Goal: Information Seeking & Learning: Learn about a topic

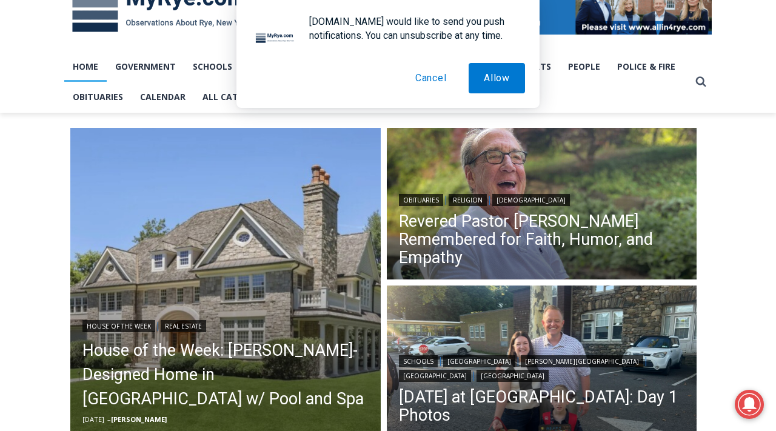
scroll to position [248, 0]
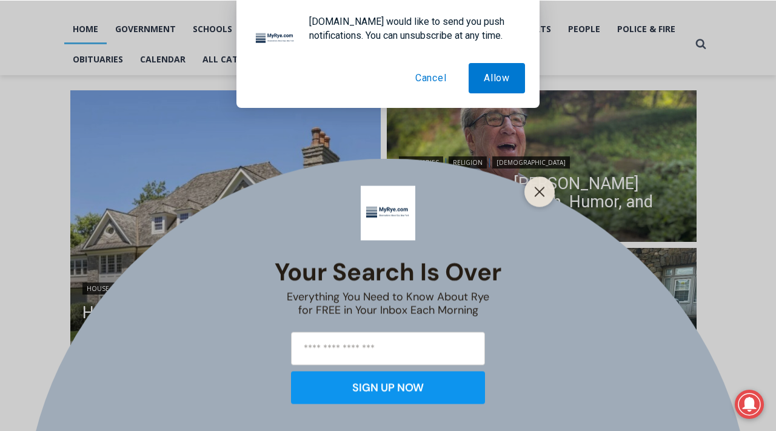
click at [443, 79] on button "Cancel" at bounding box center [431, 78] width 62 height 30
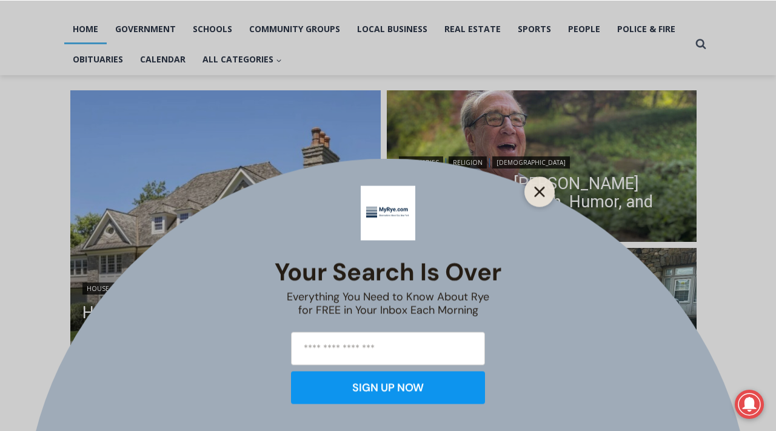
click at [547, 190] on button "Close" at bounding box center [539, 191] width 17 height 17
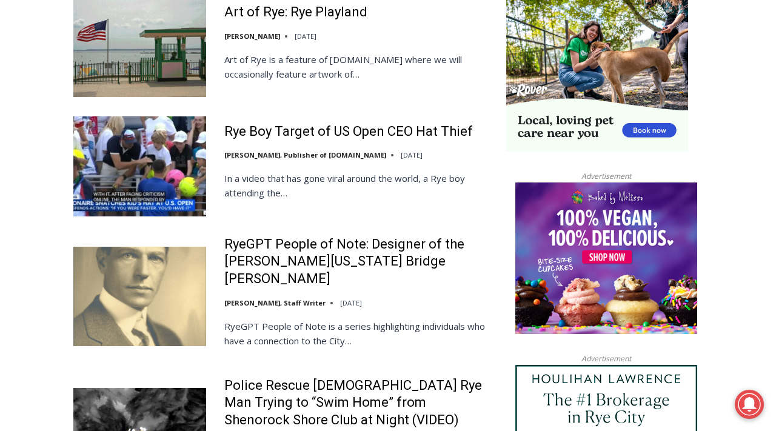
scroll to position [1190, 0]
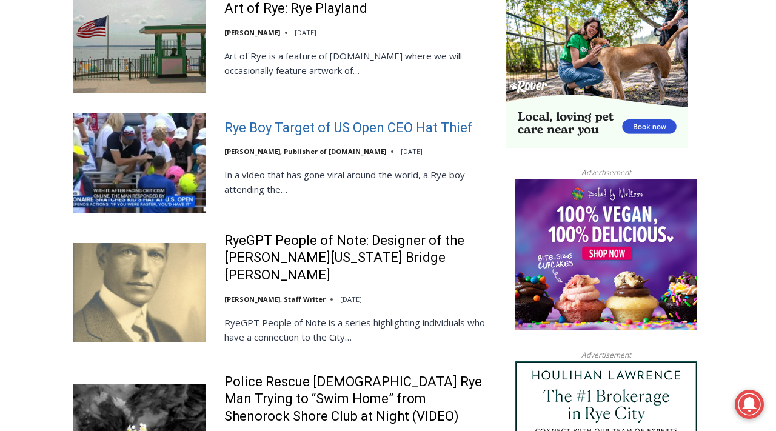
click at [381, 119] on link "Rye Boy Target of US Open CEO Hat Thief" at bounding box center [348, 128] width 248 height 18
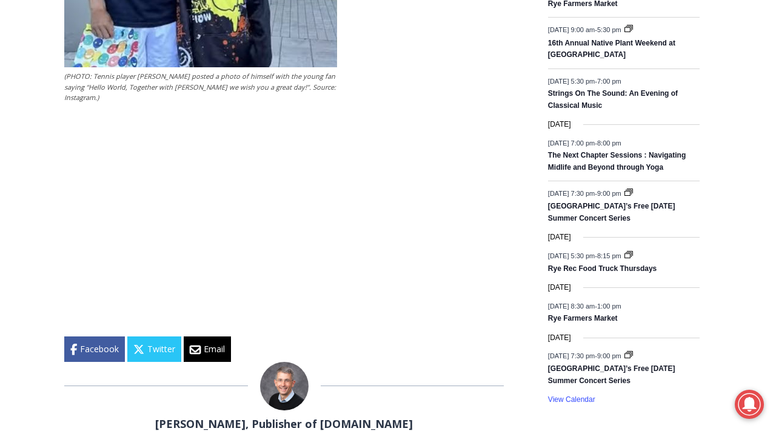
scroll to position [1597, 0]
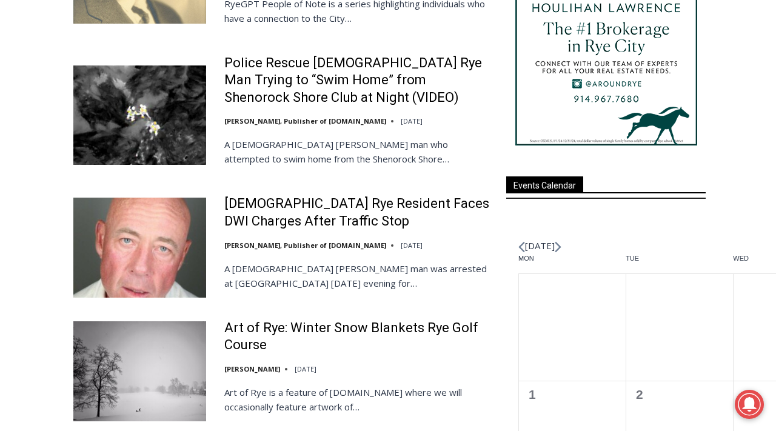
scroll to position [1509, 0]
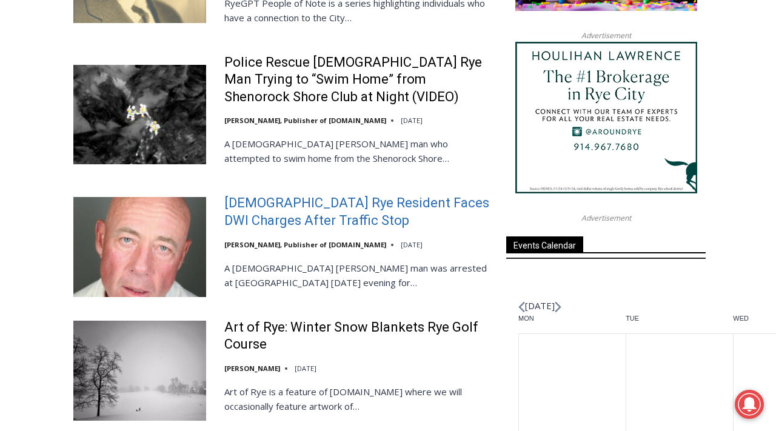
click at [299, 195] on link "[DEMOGRAPHIC_DATA] Rye Resident Faces DWI Charges After Traffic Stop" at bounding box center [357, 212] width 266 height 35
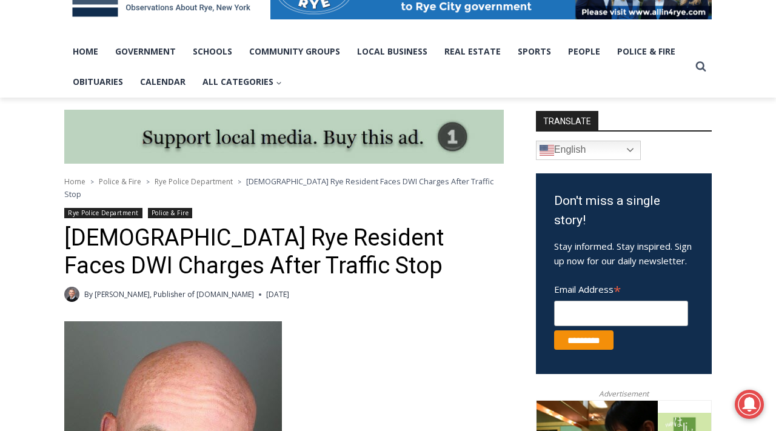
scroll to position [227, 0]
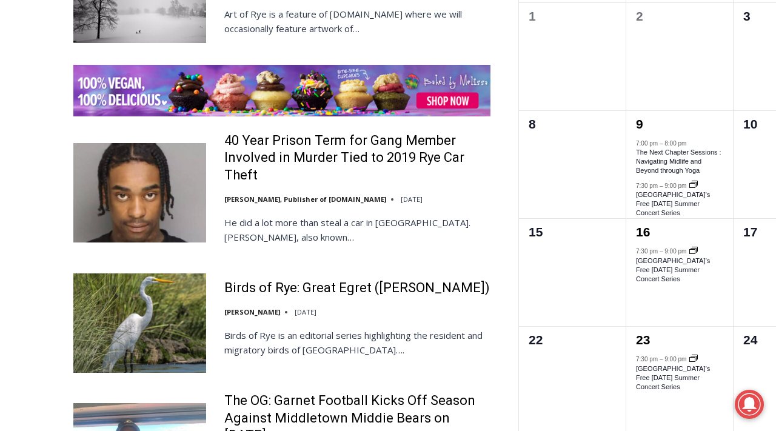
scroll to position [1888, 0]
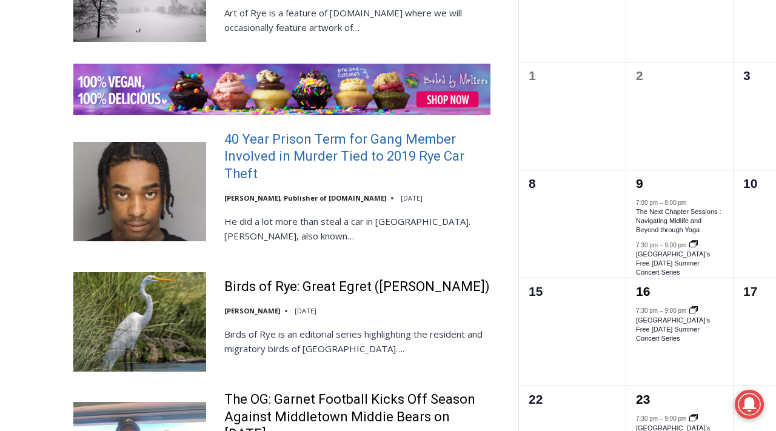
click at [252, 131] on link "40 Year Prison Term for Gang Member Involved in Murder Tied to 2019 Rye Car The…" at bounding box center [357, 157] width 266 height 52
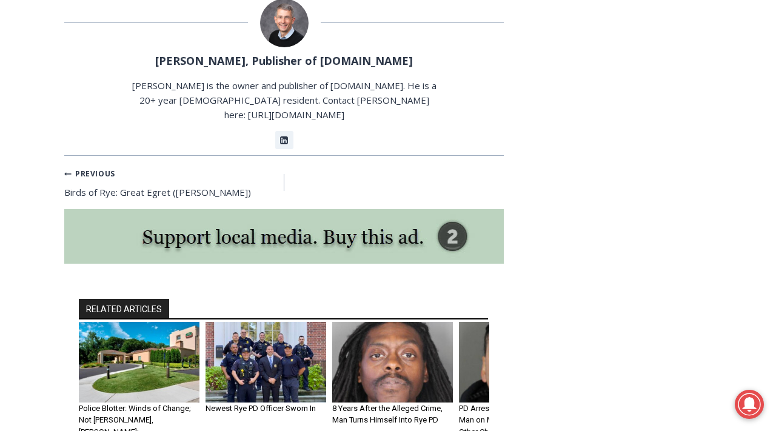
scroll to position [1732, 0]
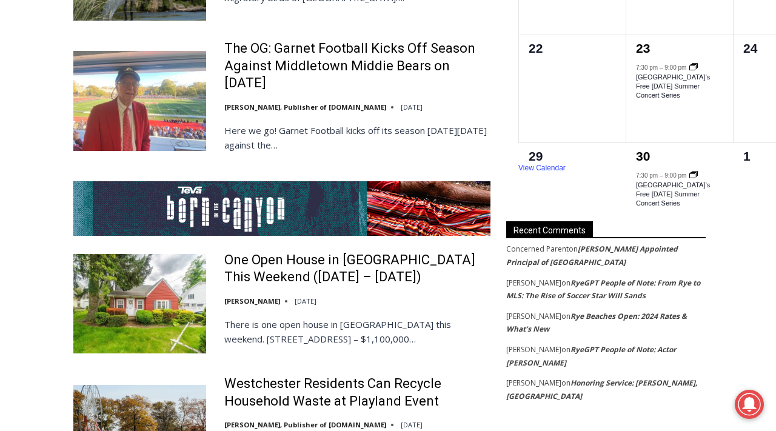
scroll to position [2241, 0]
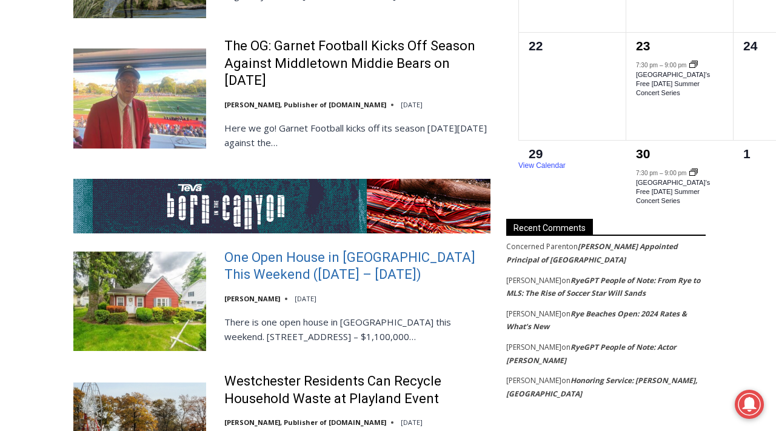
click at [270, 249] on link "One Open House in [GEOGRAPHIC_DATA] This Weekend ([DATE] – [DATE])" at bounding box center [357, 266] width 266 height 35
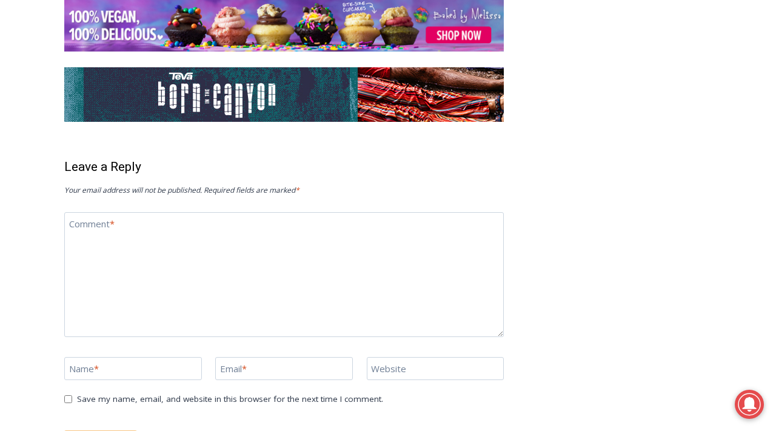
scroll to position [1664, 0]
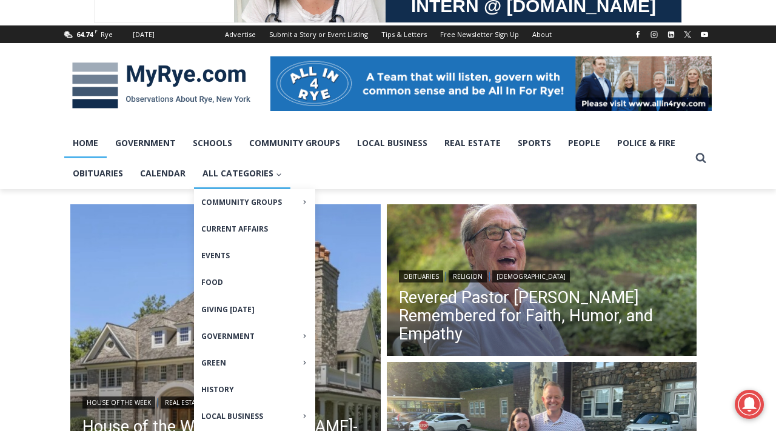
scroll to position [104, 0]
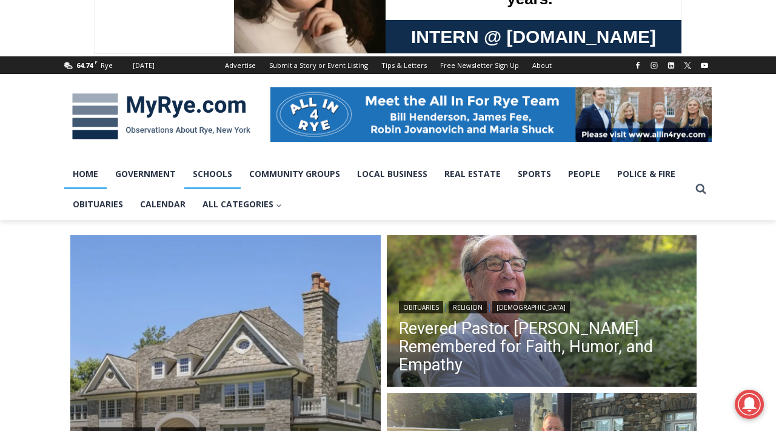
click at [219, 179] on link "Schools" at bounding box center [212, 174] width 56 height 30
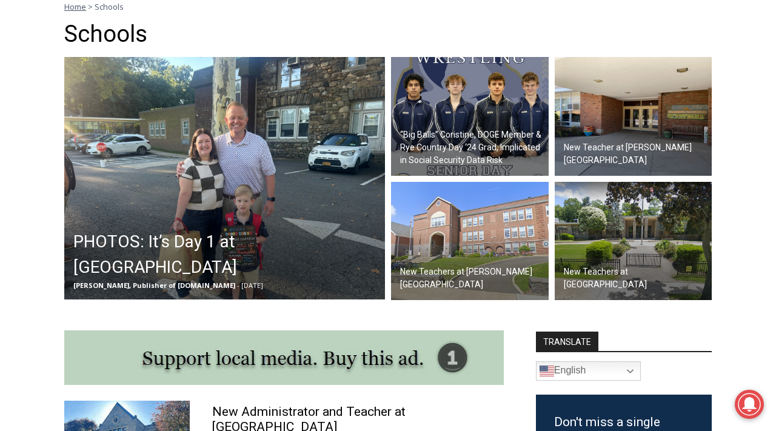
scroll to position [347, 0]
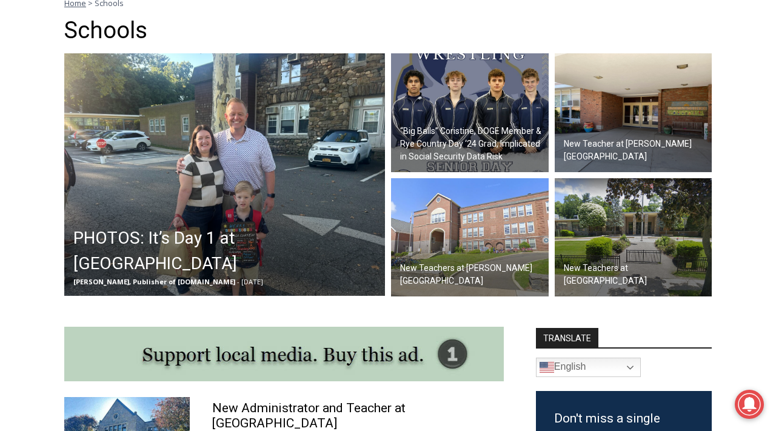
click at [596, 117] on img at bounding box center [633, 112] width 158 height 119
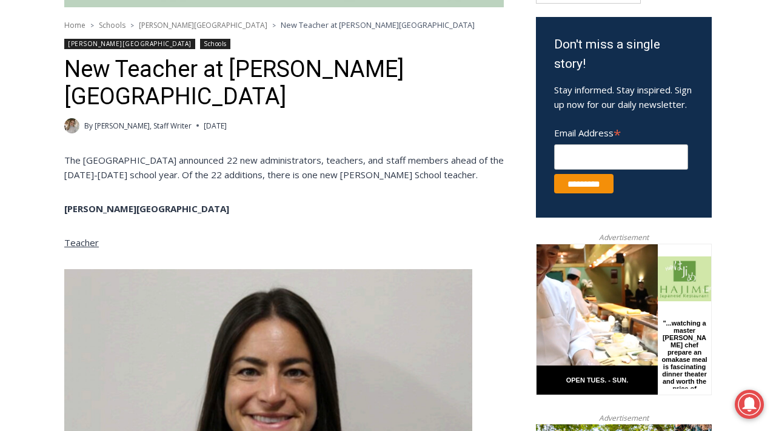
scroll to position [390, 0]
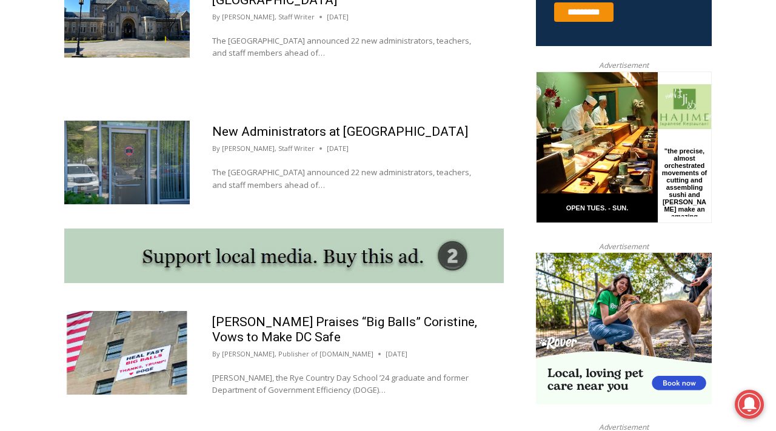
scroll to position [905, 0]
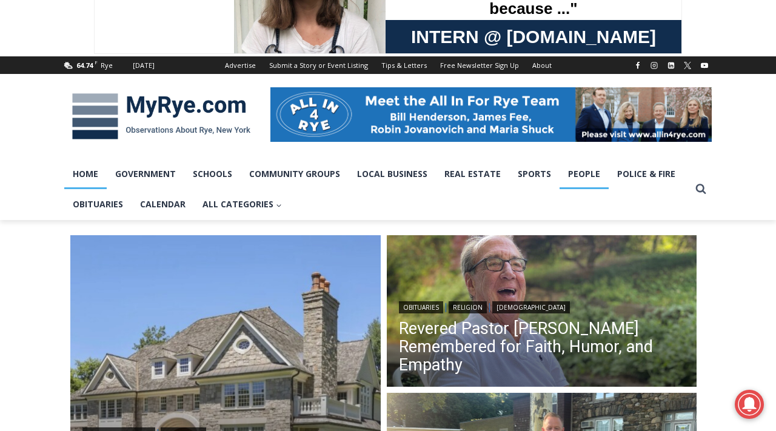
click at [579, 176] on link "People" at bounding box center [583, 174] width 49 height 30
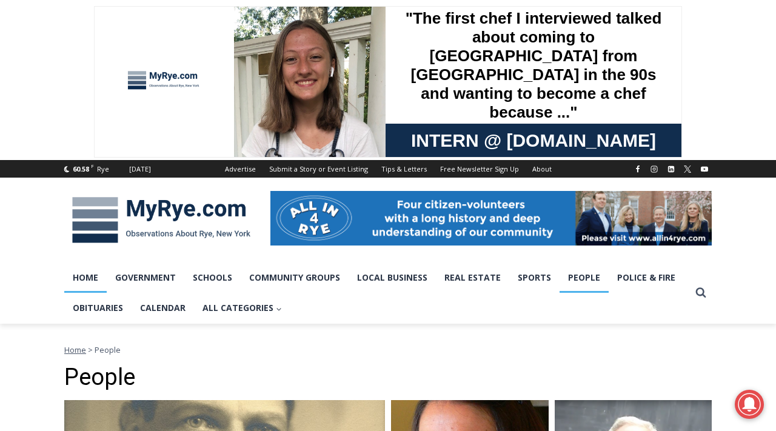
click at [87, 286] on link "Home" at bounding box center [85, 277] width 42 height 30
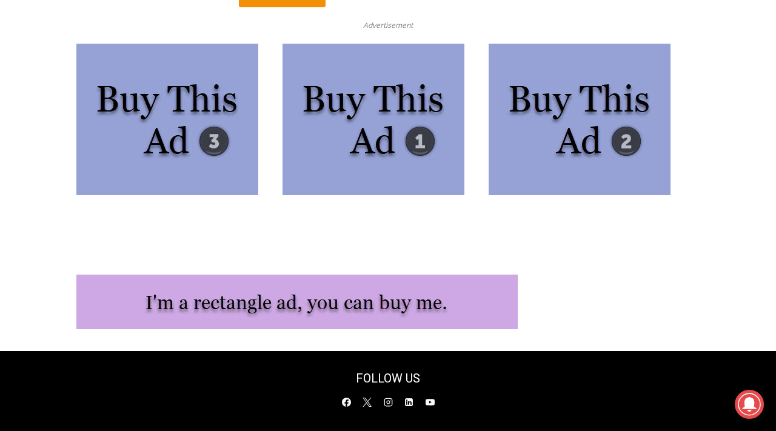
scroll to position [3287, 0]
